Goal: Task Accomplishment & Management: Use online tool/utility

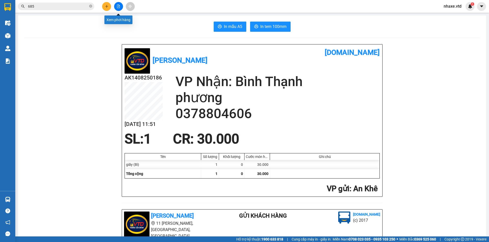
click at [119, 7] on icon "file-add" at bounding box center [119, 7] width 4 height 4
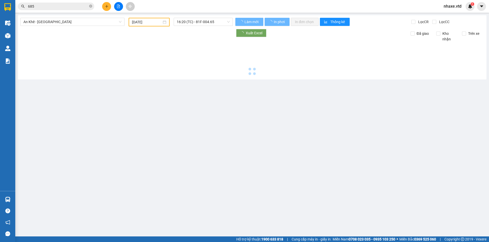
type input "14/08/2025"
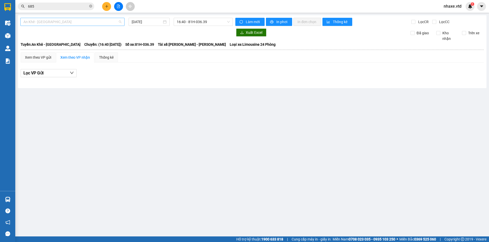
click at [23, 23] on div "An Khê - Sài Gòn" at bounding box center [72, 22] width 104 height 8
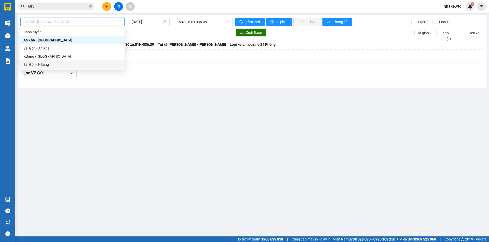
click at [26, 64] on div "Sài Gòn - KBang" at bounding box center [72, 65] width 98 height 6
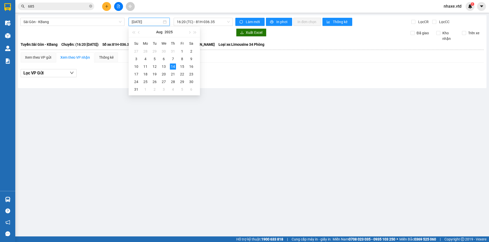
click at [147, 21] on input "14/08/2025" at bounding box center [147, 22] width 30 height 6
click at [163, 65] on div "13" at bounding box center [164, 67] width 6 height 6
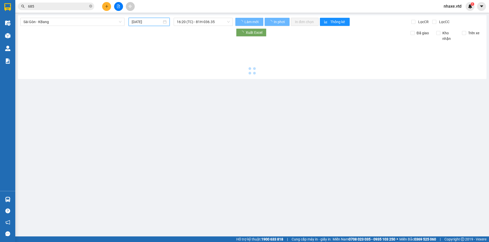
type input "13/08/2025"
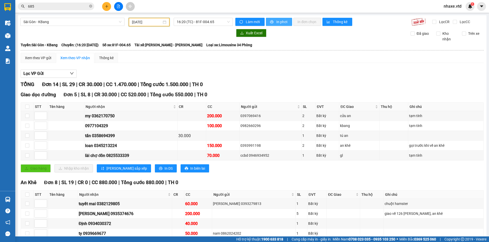
click at [278, 23] on span "In phơi" at bounding box center [282, 22] width 12 height 6
click at [372, 207] on td at bounding box center [372, 204] width 24 height 10
click at [481, 7] on icon "caret-down" at bounding box center [480, 6] width 3 height 2
click at [381, 23] on div "Làm mới In phơi In đơn chọn Thống kê" at bounding box center [323, 22] width 176 height 9
click at [467, 8] on div "1" at bounding box center [469, 6] width 9 height 9
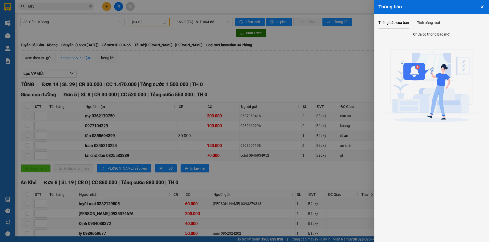
click at [357, 3] on div at bounding box center [244, 121] width 489 height 242
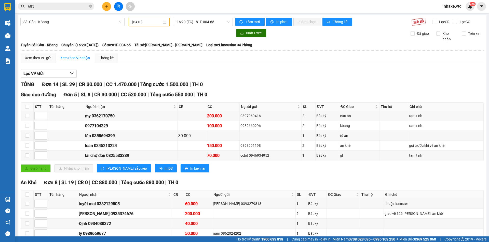
click at [448, 7] on span "nhaxe.vtd" at bounding box center [452, 6] width 26 height 6
click at [450, 16] on span "Đăng xuất" at bounding box center [457, 16] width 21 height 6
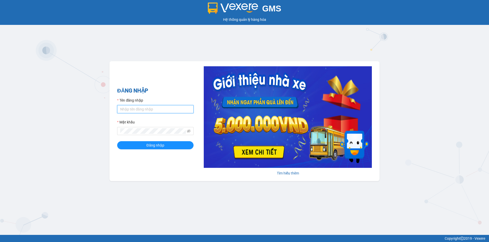
click at [129, 107] on input "Tên đăng nhập" at bounding box center [155, 109] width 76 height 8
type input "nhaxe.vtd"
click at [187, 131] on icon "eye-invisible" at bounding box center [189, 132] width 4 height 4
click at [164, 145] on button "Đăng nhập" at bounding box center [155, 145] width 76 height 8
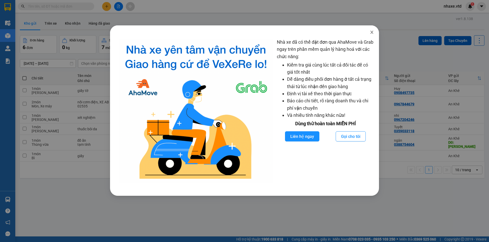
click at [370, 32] on icon "close" at bounding box center [371, 32] width 4 height 4
